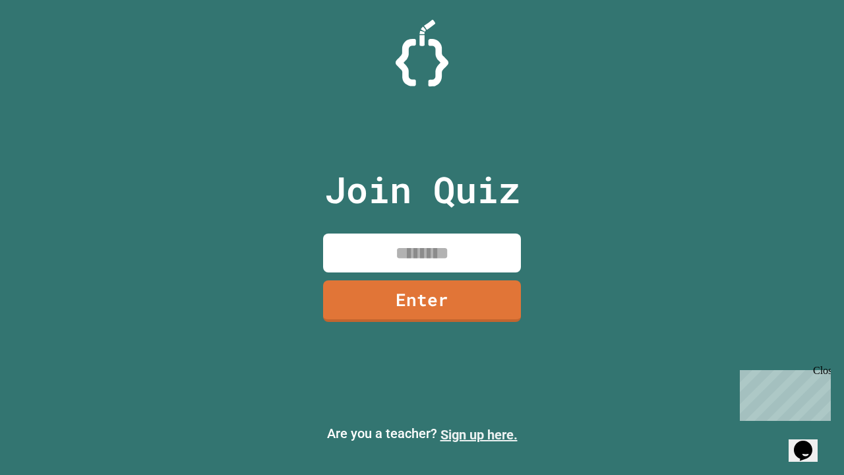
click at [479, 434] on link "Sign up here." at bounding box center [478, 435] width 77 height 16
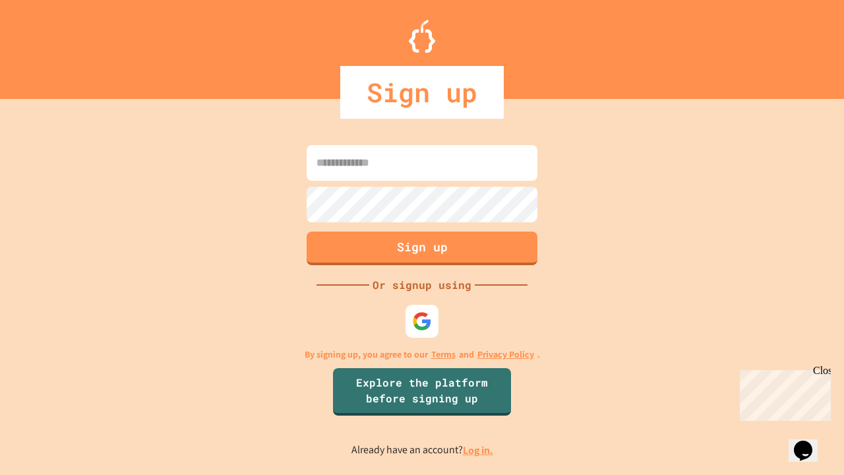
click at [479, 450] on link "Log in." at bounding box center [478, 450] width 30 height 14
